Goal: Task Accomplishment & Management: Manage account settings

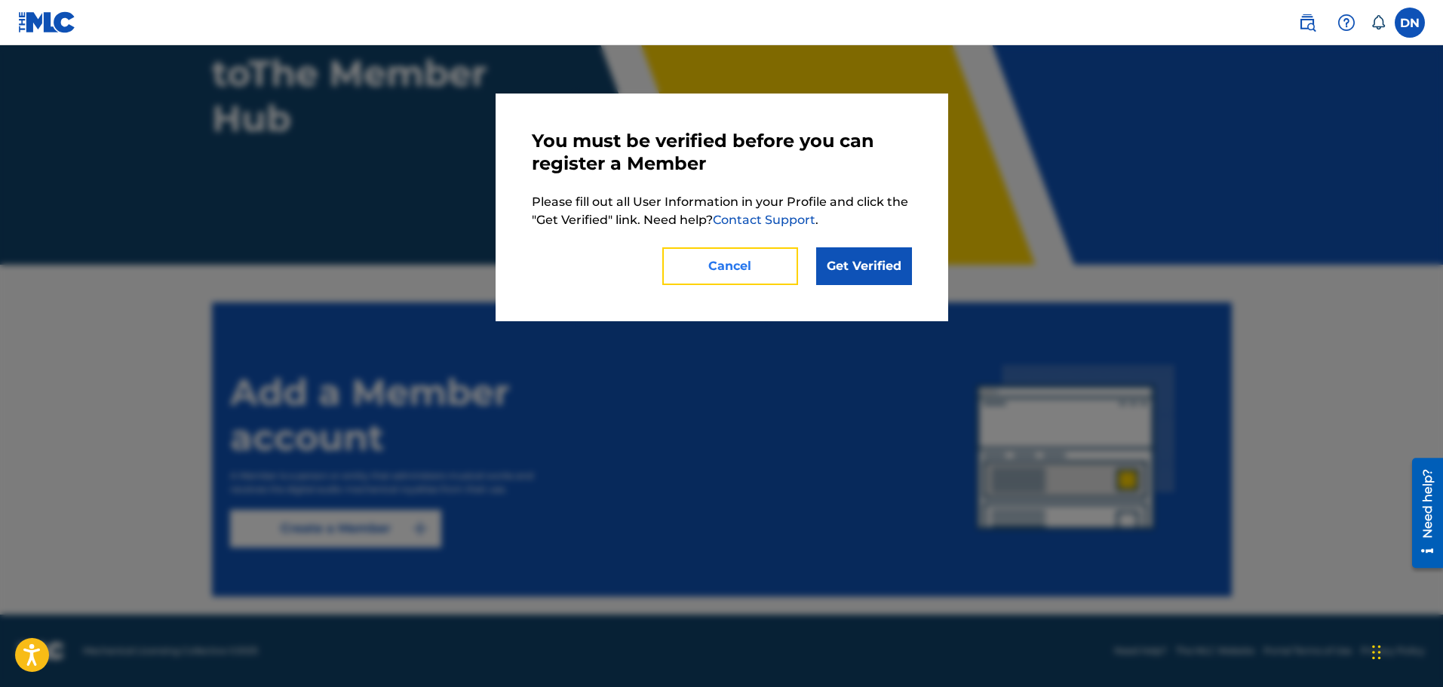
click at [744, 276] on button "Cancel" at bounding box center [730, 266] width 136 height 38
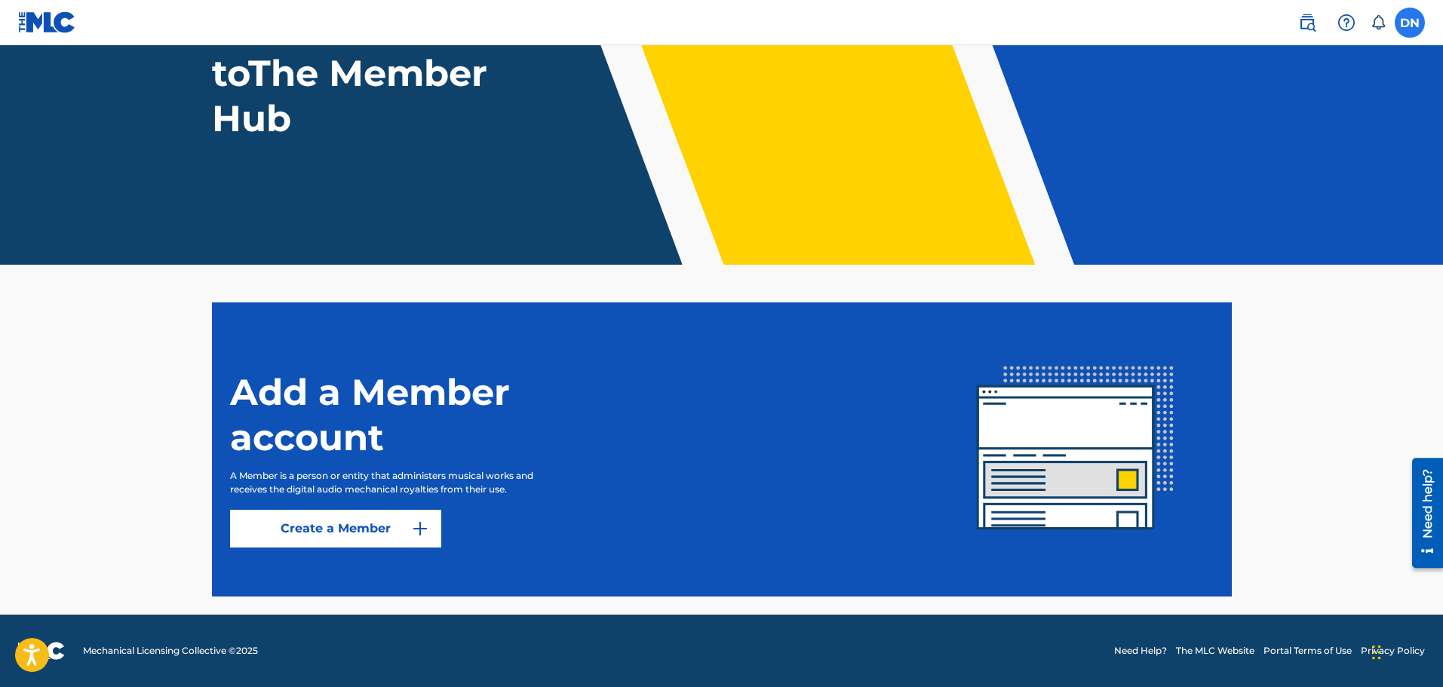
drag, startPoint x: 1410, startPoint y: 23, endPoint x: 1421, endPoint y: 29, distance: 12.5
click at [1421, 29] on label at bounding box center [1410, 23] width 30 height 30
click at [1410, 23] on input "DN [PERSON_NAME] [EMAIL_ADDRESS][DOMAIN_NAME] Notification Preferences Profile …" at bounding box center [1410, 23] width 0 height 0
click at [1421, 29] on div "DN DN [PERSON_NAME] [EMAIL_ADDRESS][DOMAIN_NAME] Notification Preferences Profi…" at bounding box center [1410, 23] width 30 height 30
click at [1421, 29] on label at bounding box center [1410, 23] width 30 height 30
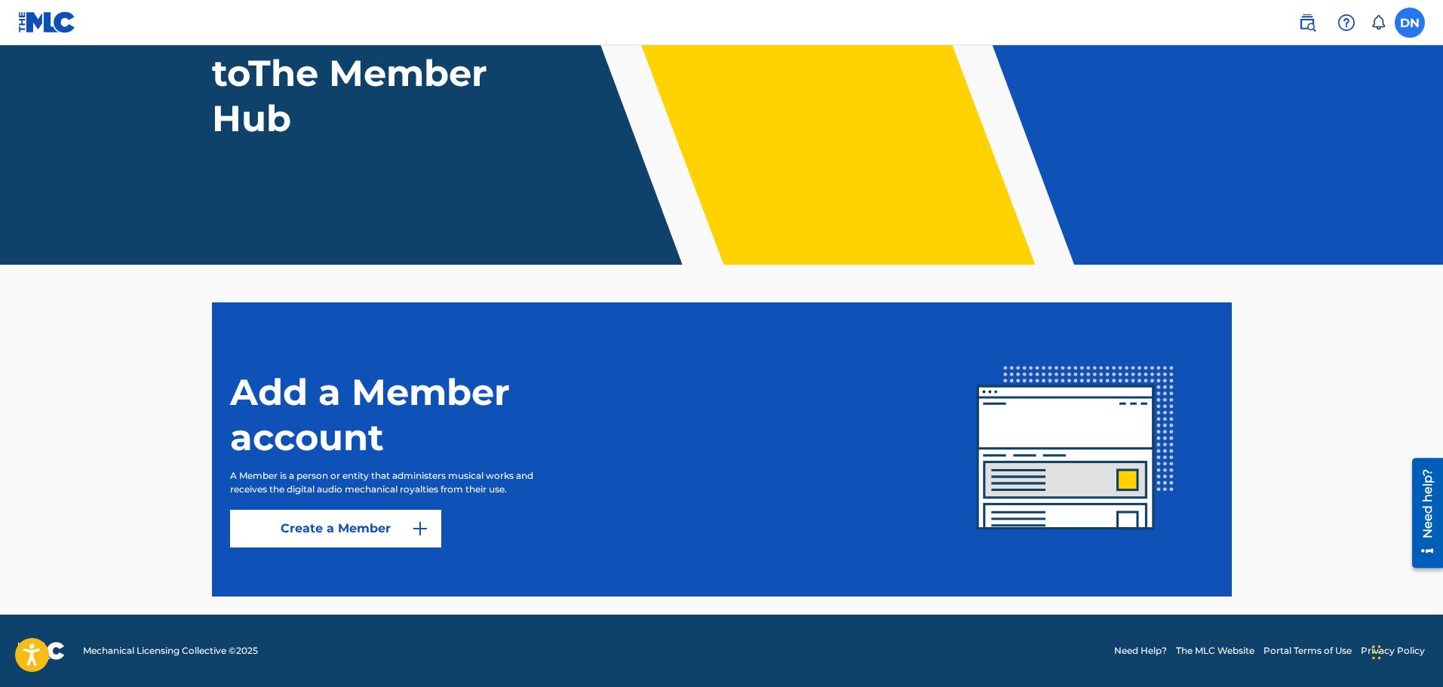
click at [1410, 23] on input "DN [PERSON_NAME] [EMAIL_ADDRESS][DOMAIN_NAME] Notification Preferences Profile …" at bounding box center [1410, 23] width 0 height 0
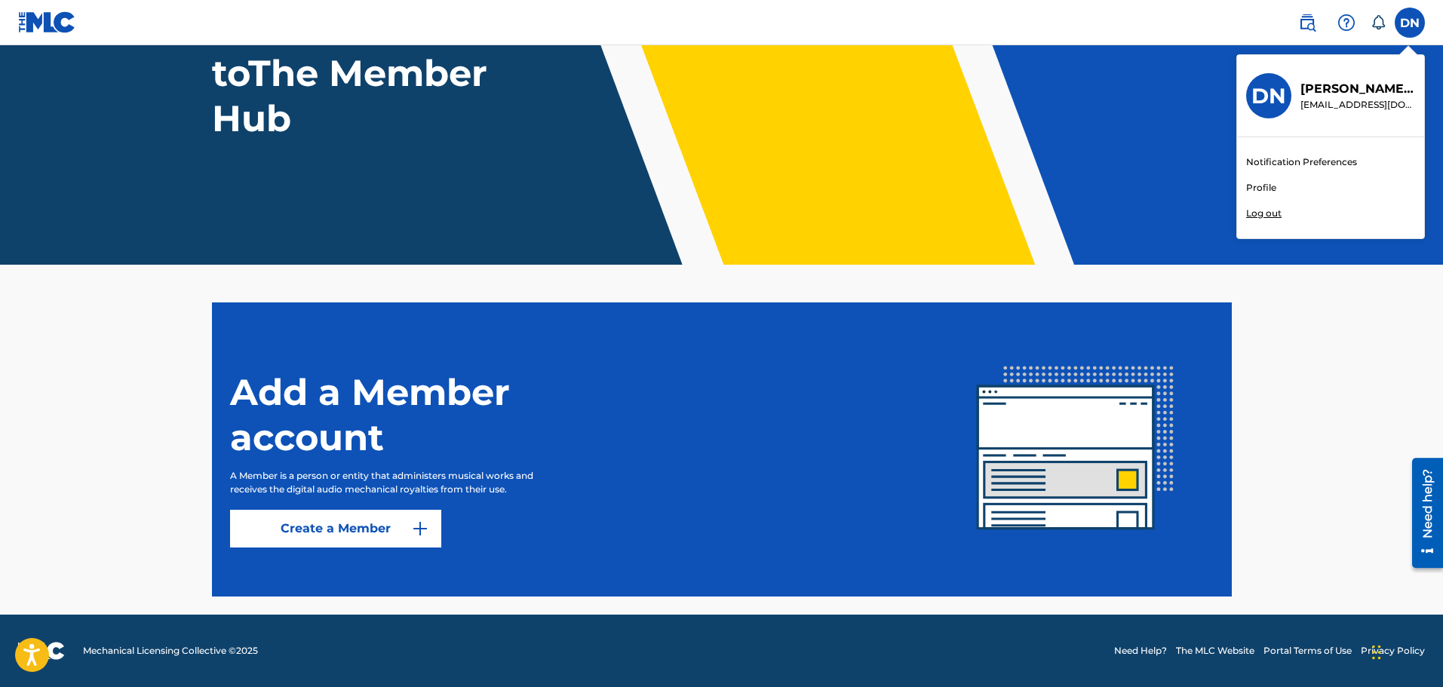
click at [1269, 191] on link "Profile" at bounding box center [1261, 188] width 30 height 14
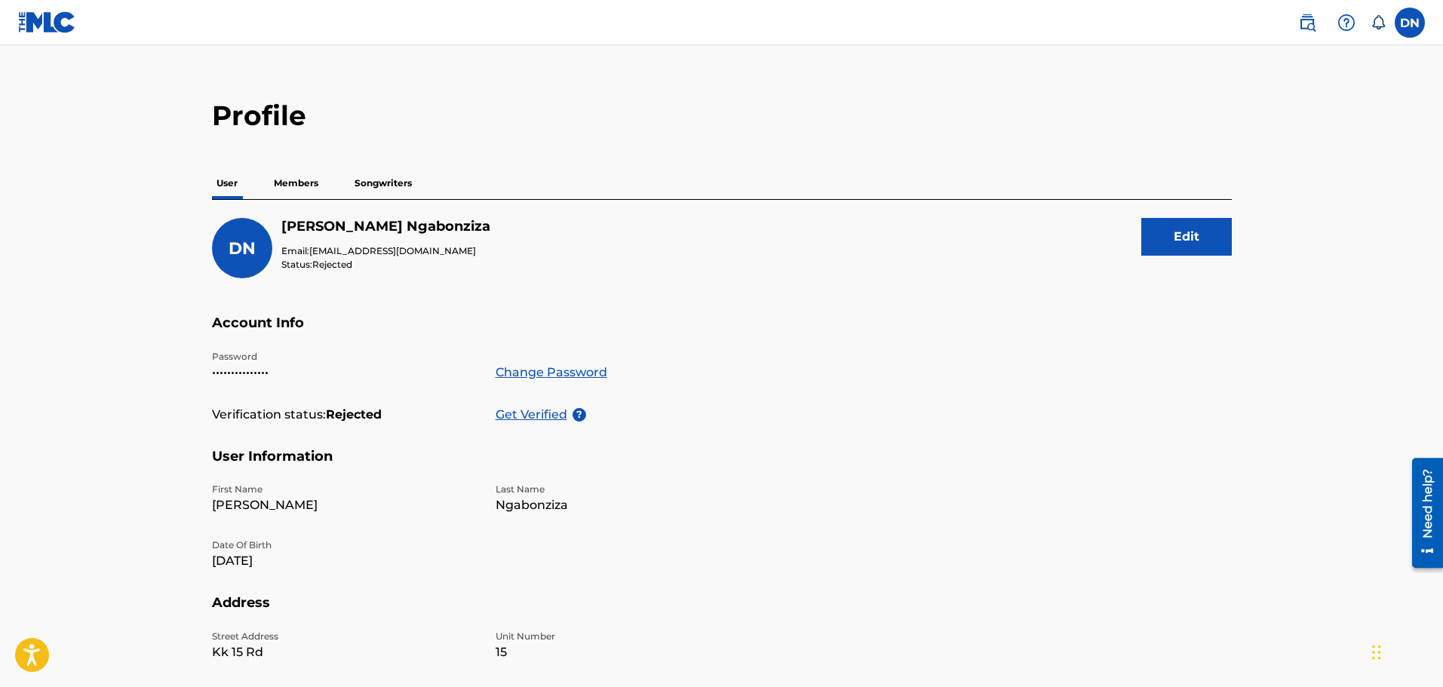
scroll to position [18, 0]
click at [1199, 241] on button "Edit" at bounding box center [1187, 238] width 91 height 38
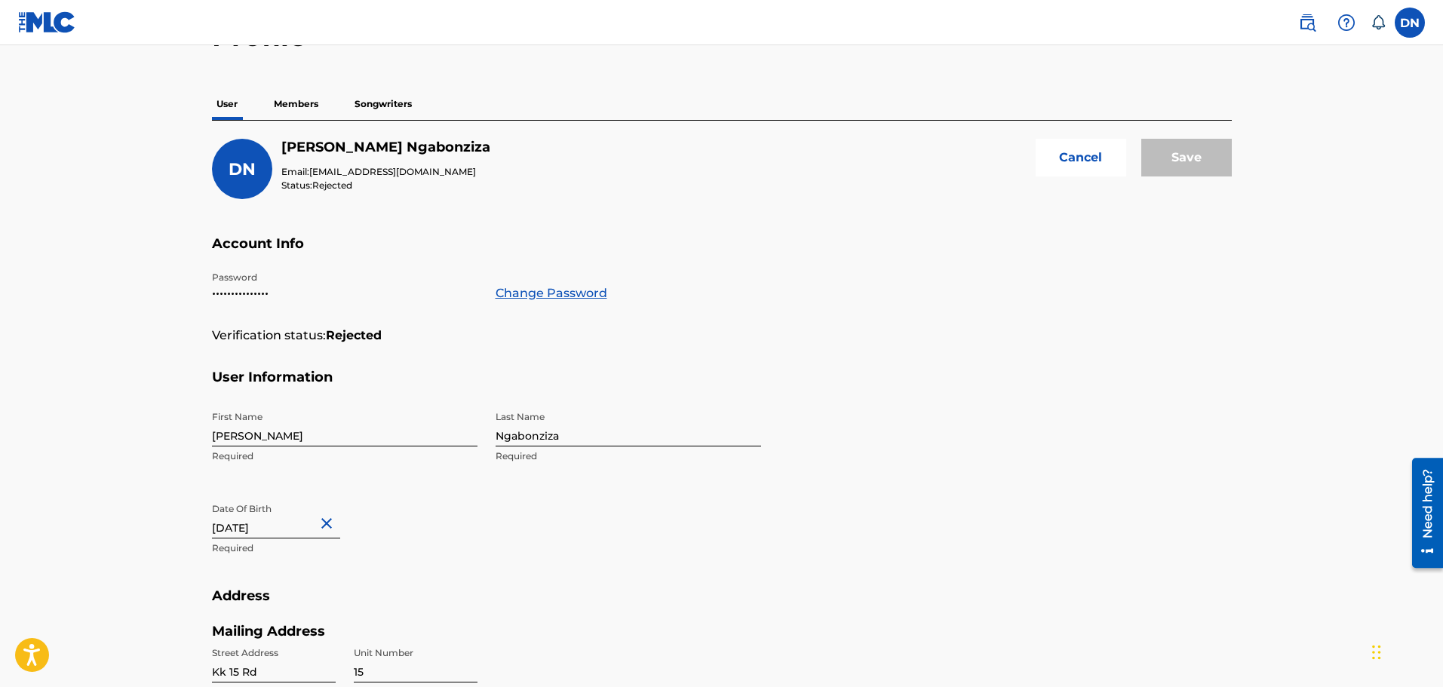
scroll to position [95, 0]
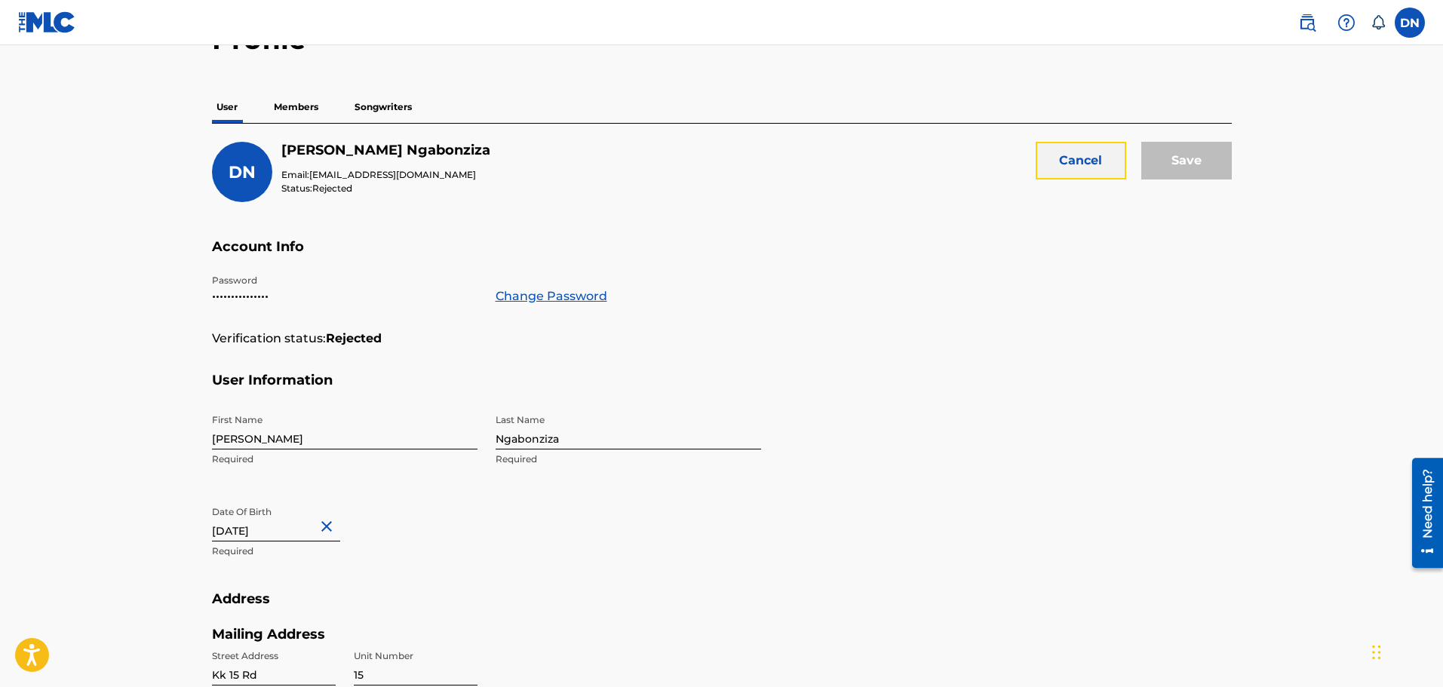
click at [1077, 167] on button "Cancel" at bounding box center [1081, 161] width 91 height 38
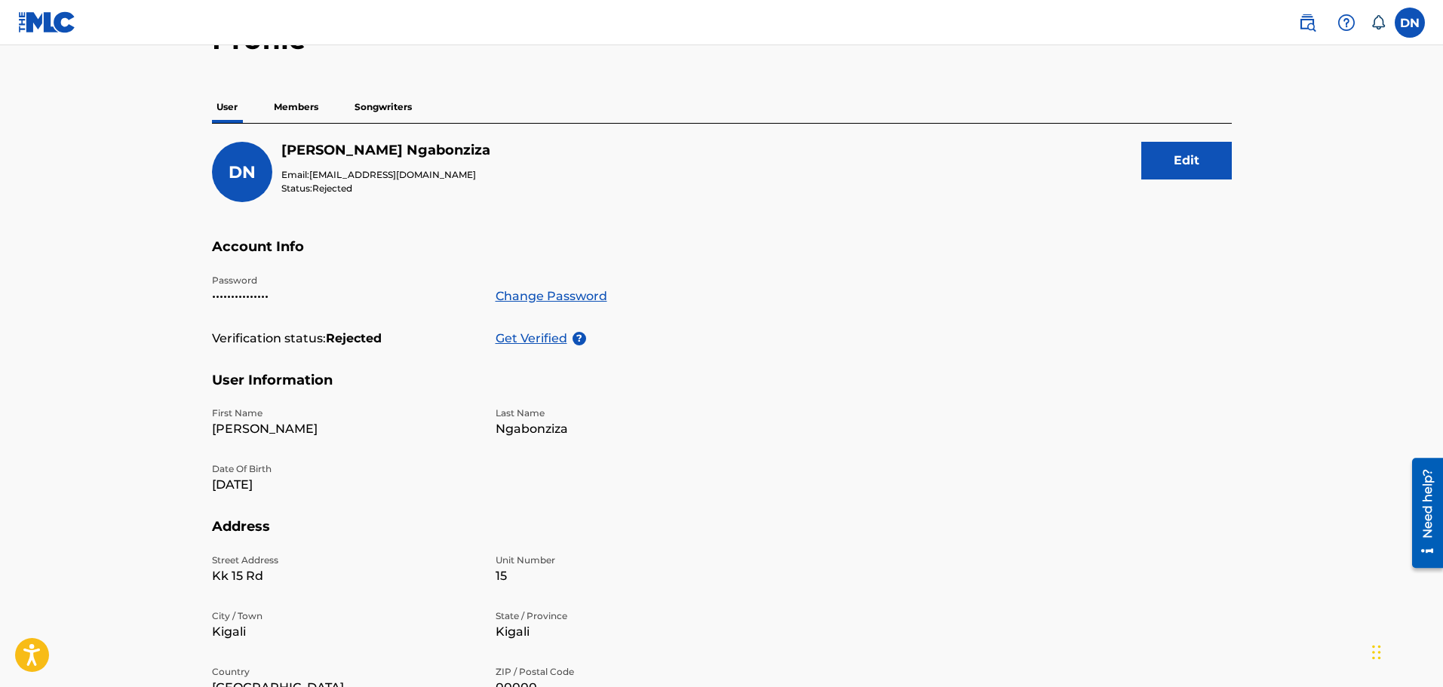
click at [306, 124] on div "DN [PERSON_NAME] Email: [EMAIL_ADDRESS][DOMAIN_NAME] Status: Rejected Edit Acco…" at bounding box center [722, 468] width 1020 height 688
click at [302, 114] on p "Members" at bounding box center [296, 107] width 54 height 32
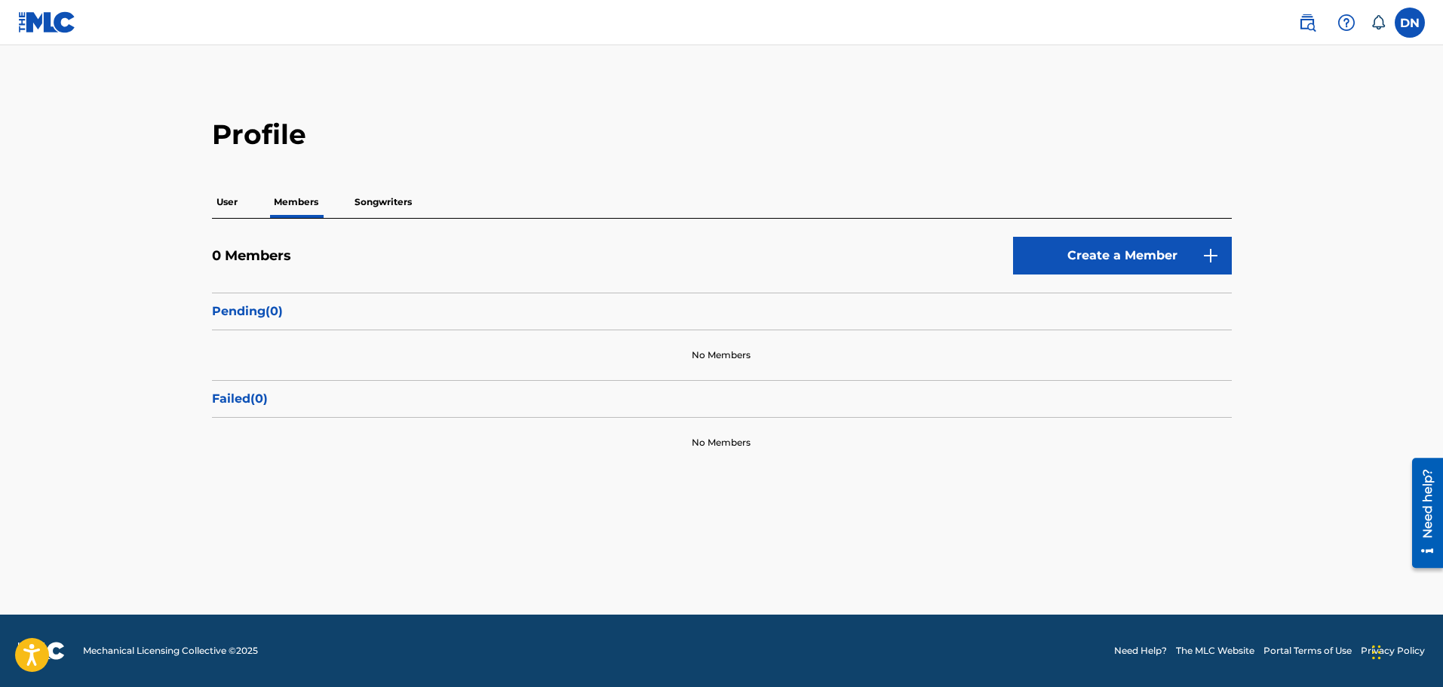
drag, startPoint x: 375, startPoint y: 202, endPoint x: 349, endPoint y: 206, distance: 26.7
click at [349, 206] on div "User Members Songwriters" at bounding box center [722, 202] width 1020 height 32
click at [394, 200] on p "Songwriters" at bounding box center [383, 202] width 66 height 32
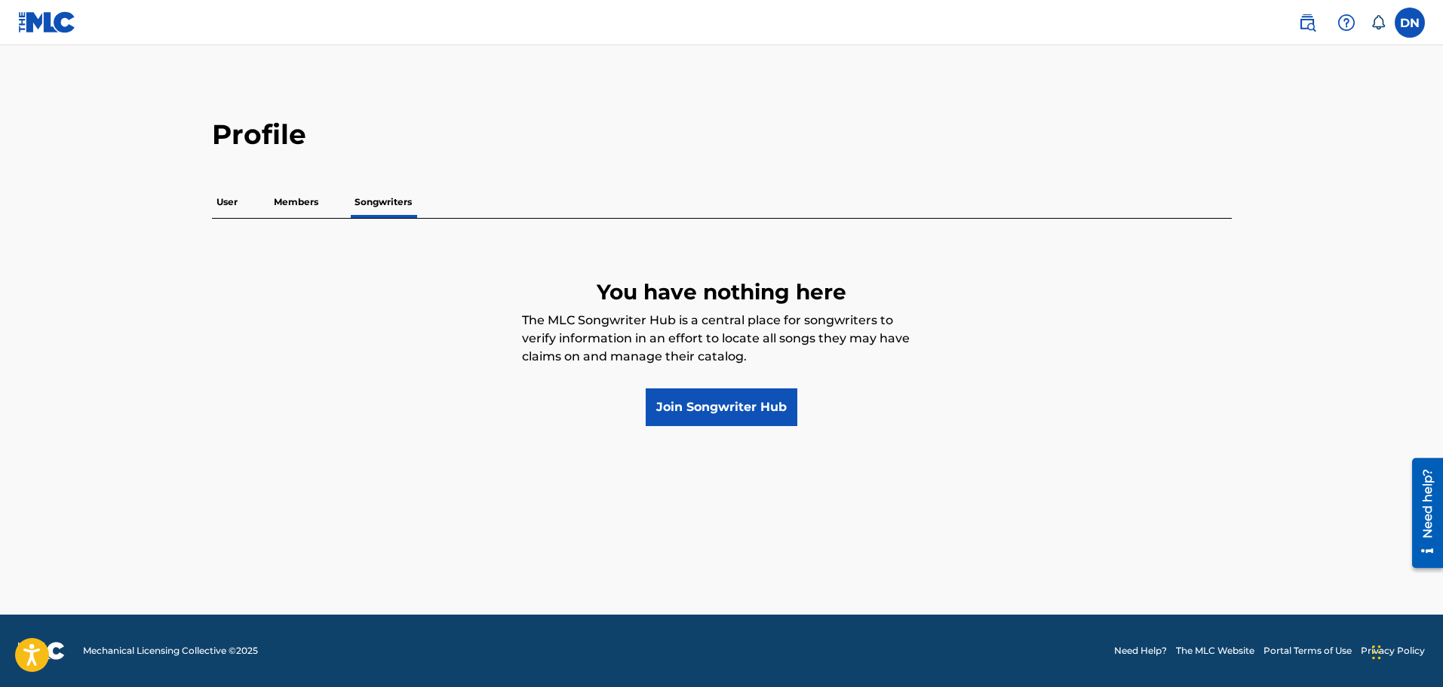
click at [235, 204] on p "User" at bounding box center [227, 202] width 30 height 32
